Goal: Find specific page/section: Find specific page/section

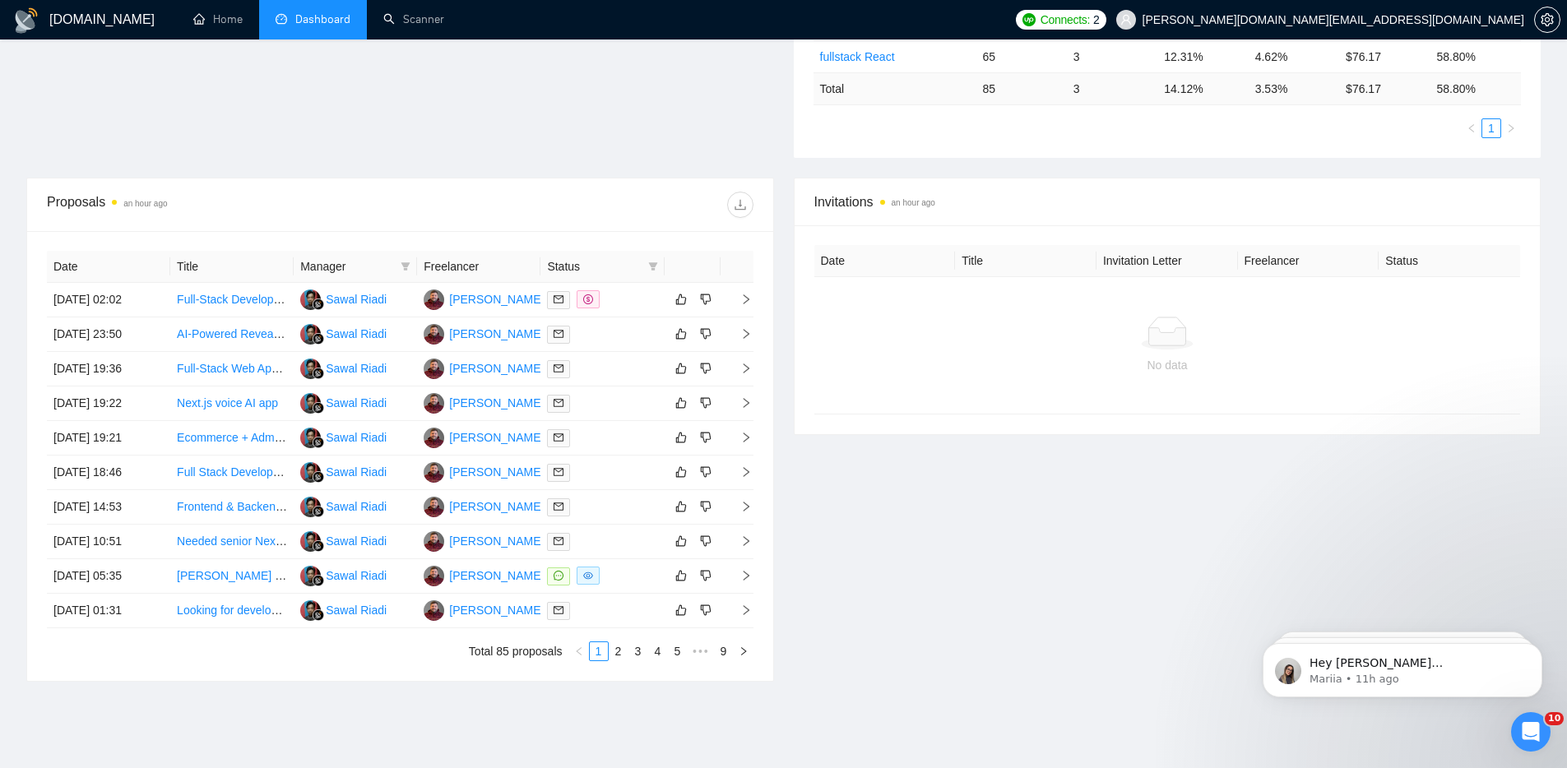
click at [995, 583] on div "Invitations an hour ago Date Title Invitation Letter Freelancer Status No data" at bounding box center [1168, 430] width 768 height 504
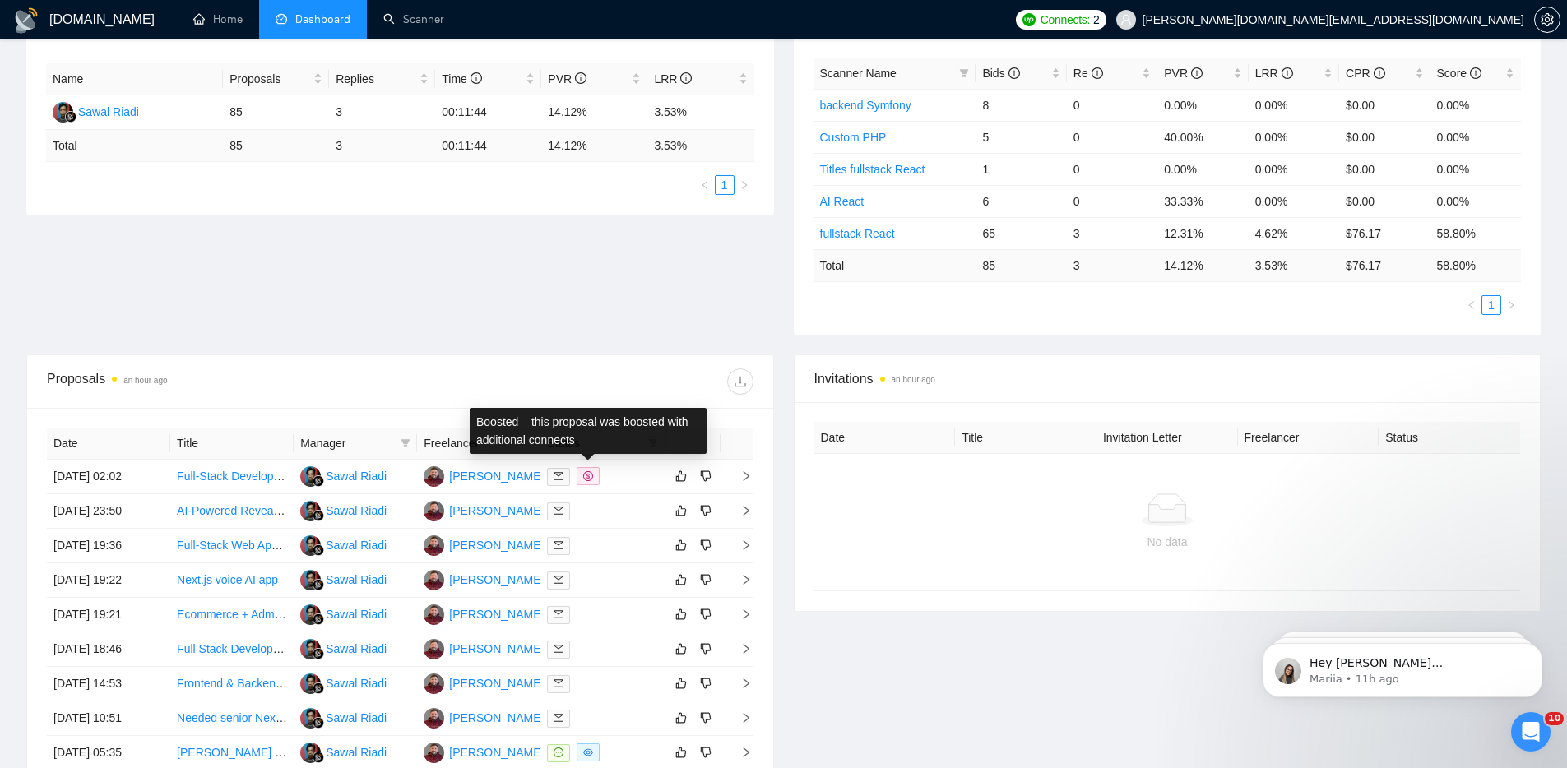
scroll to position [139, 0]
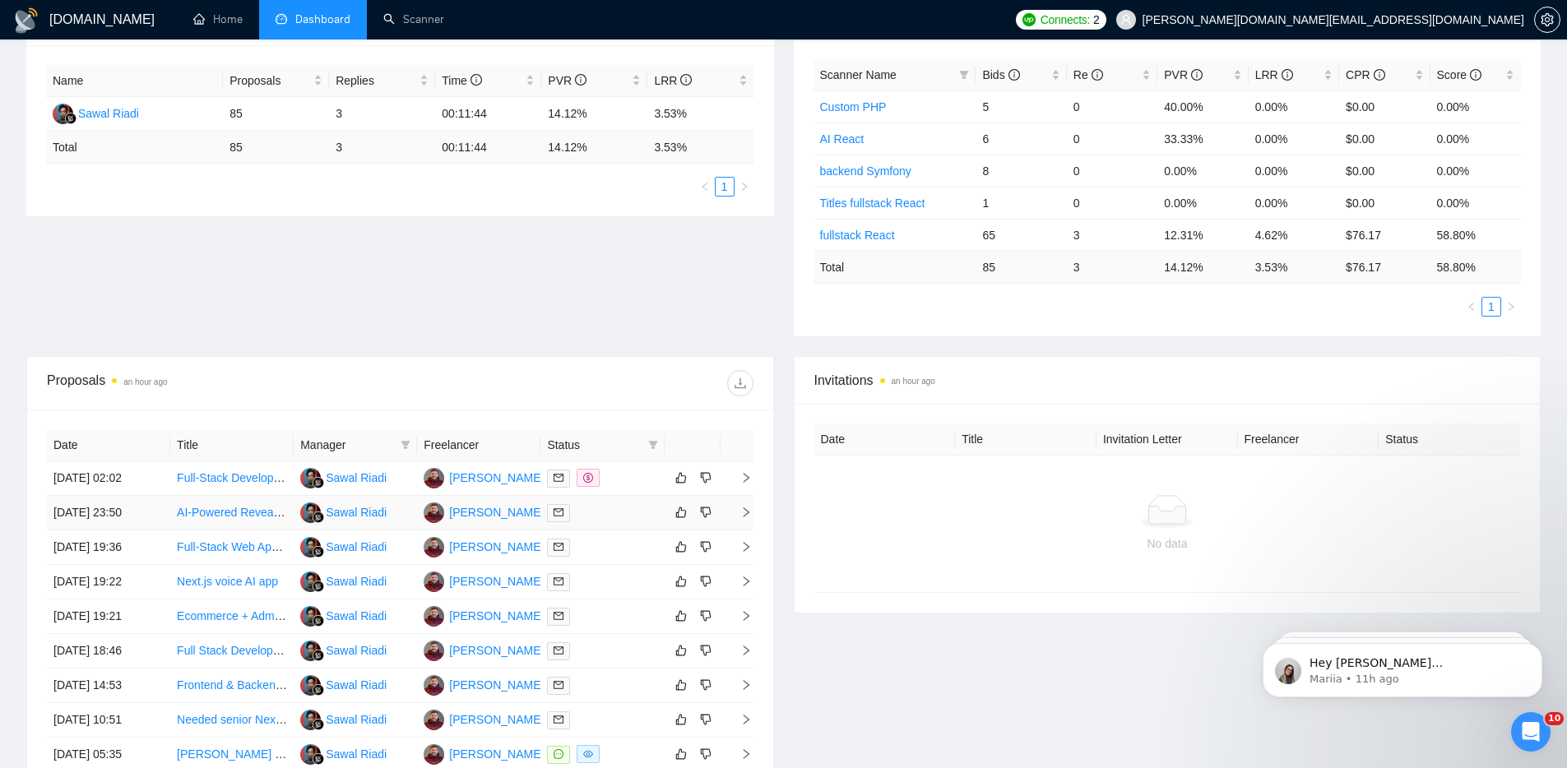
scroll to position [448, 0]
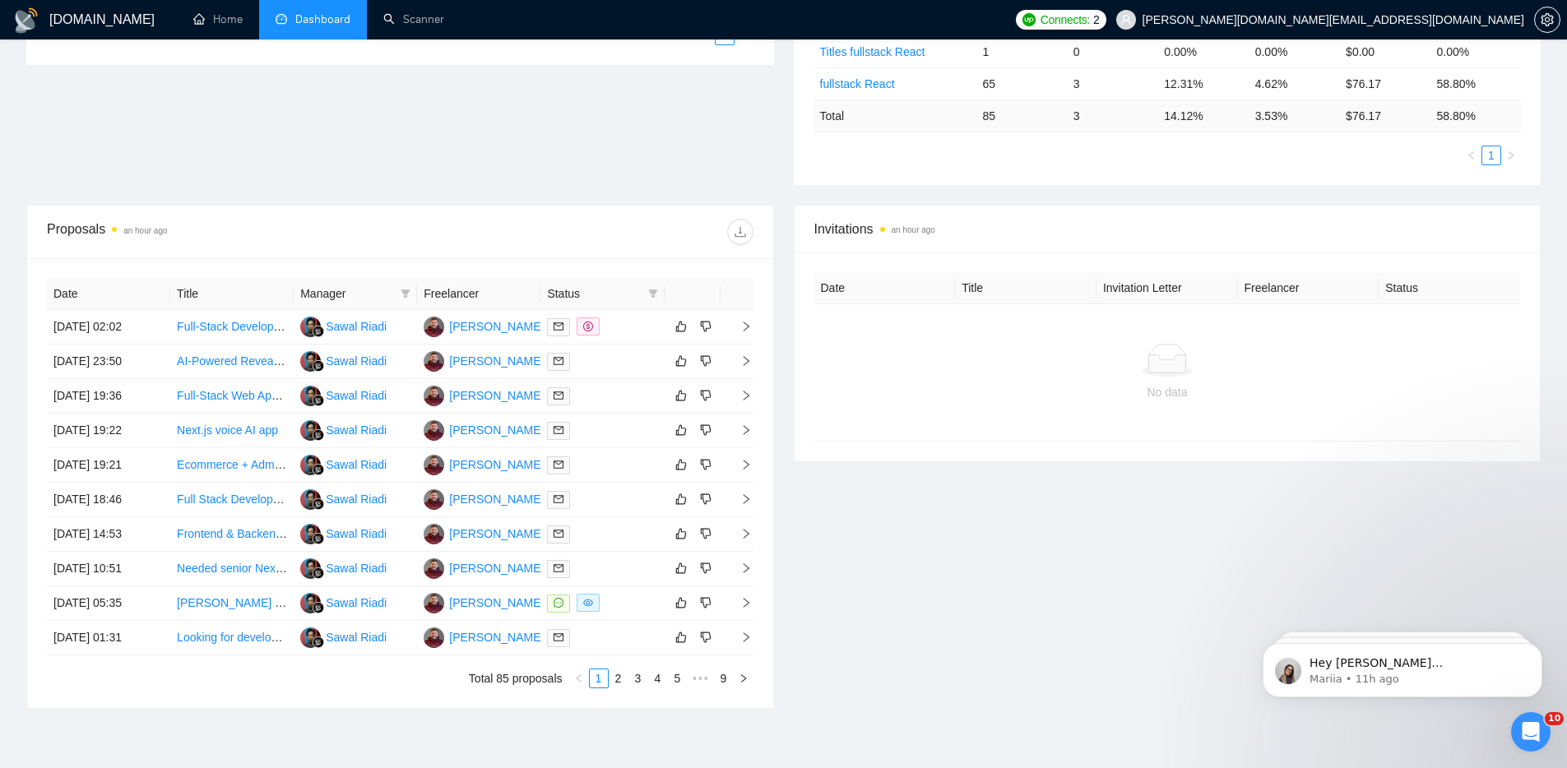
click at [1046, 554] on div "Invitations an hour ago Date Title Invitation Letter Freelancer Status No data" at bounding box center [1168, 457] width 768 height 504
